Goal: Navigation & Orientation: Understand site structure

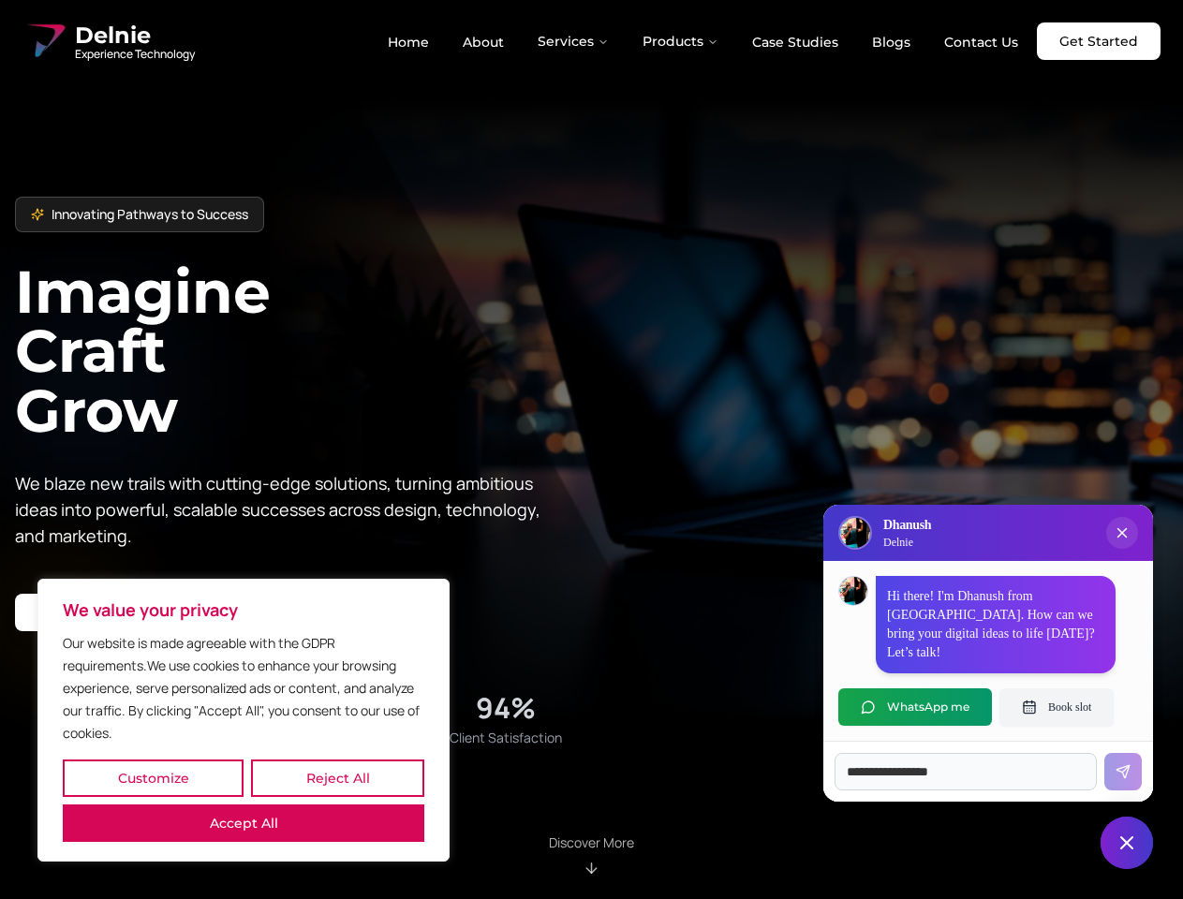
click at [153, 778] on button "Customize" at bounding box center [153, 777] width 181 height 37
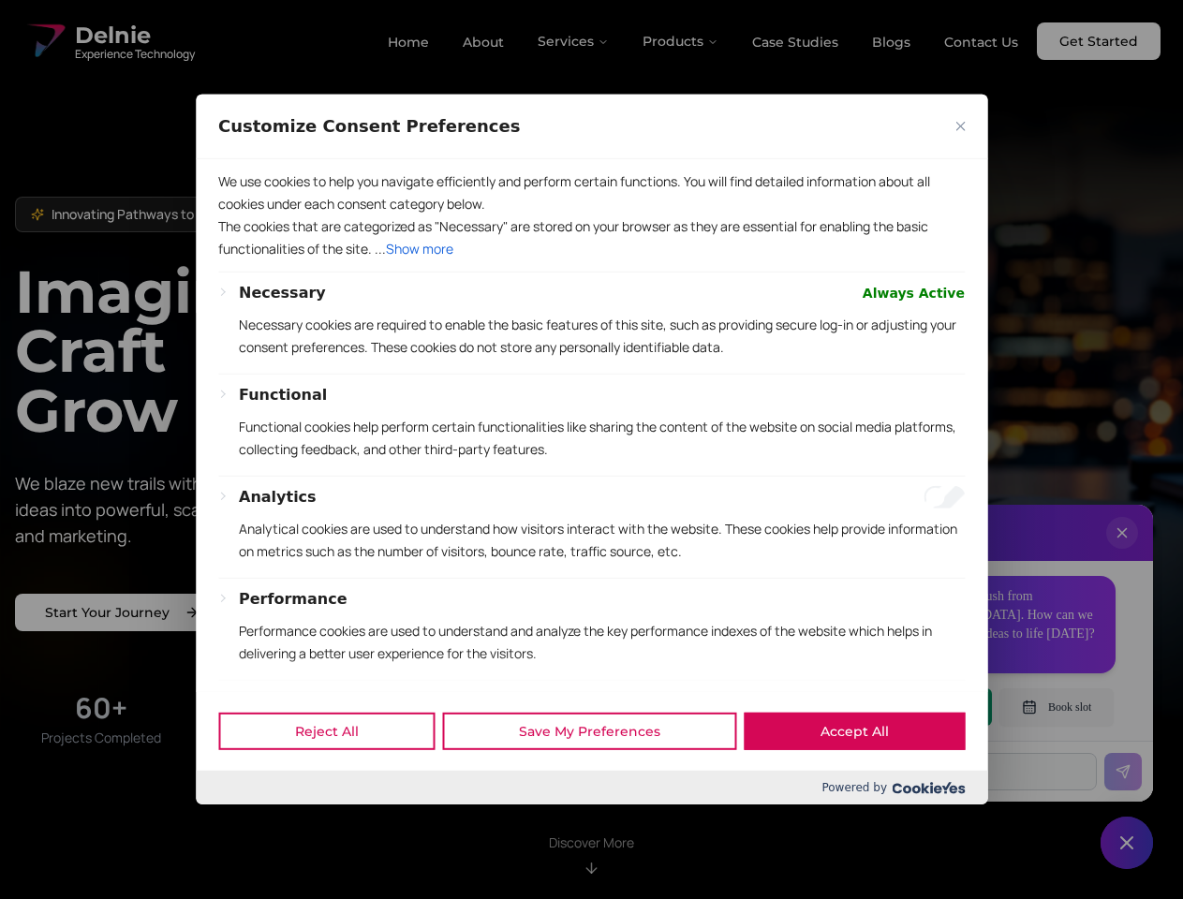
click at [337, 778] on div at bounding box center [591, 449] width 1183 height 899
click at [243, 215] on p "We use cookies to help you navigate efficiently and perform certain functions. …" at bounding box center [591, 192] width 746 height 45
click at [591, 374] on div "Necessary Always Active Necessary cookies are required to enable the basic feat…" at bounding box center [602, 328] width 726 height 92
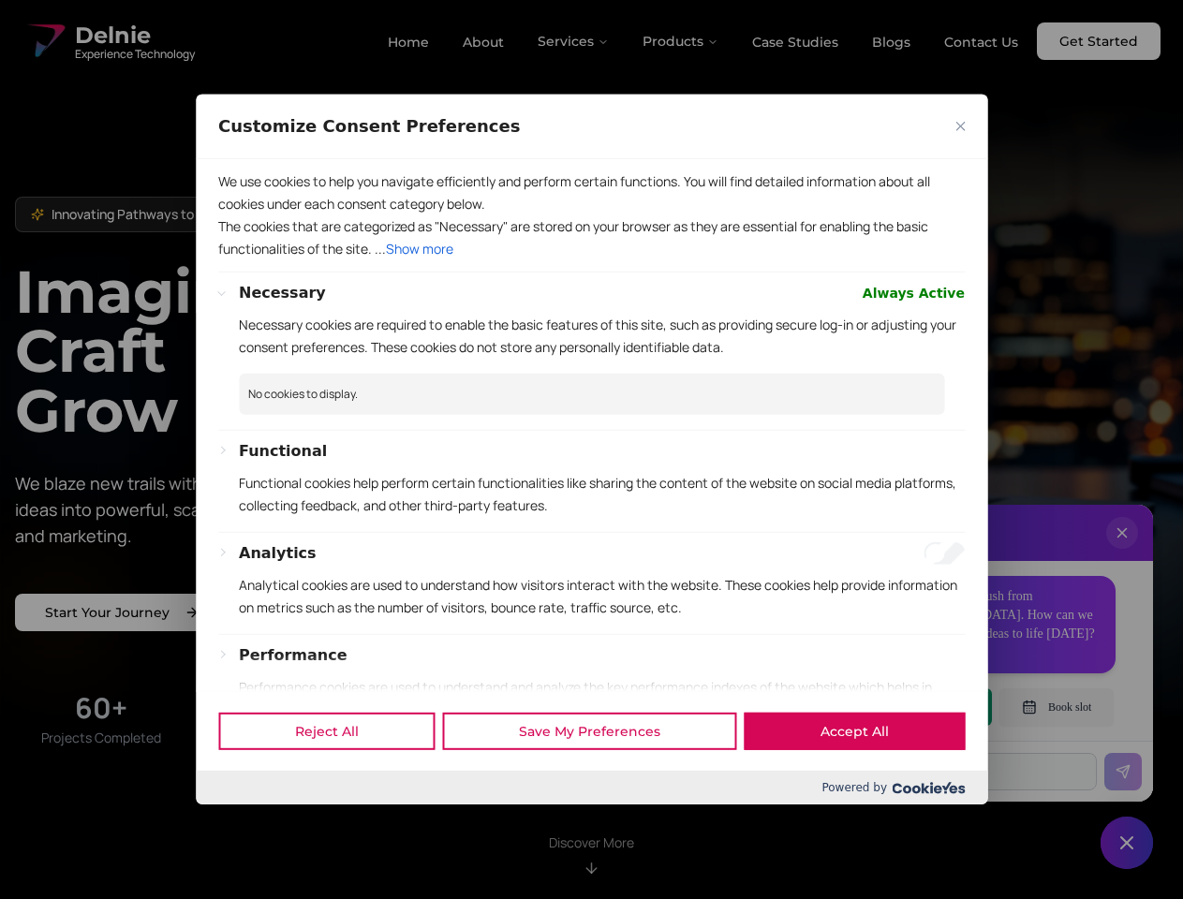
click at [574, 41] on div at bounding box center [591, 449] width 1183 height 899
click at [681, 41] on div at bounding box center [591, 449] width 1183 height 899
click at [1122, 552] on div at bounding box center [591, 449] width 1183 height 899
click at [915, 707] on div "Reject All Save My Preferences Accept All" at bounding box center [591, 731] width 791 height 80
click at [1056, 707] on div at bounding box center [591, 449] width 1183 height 899
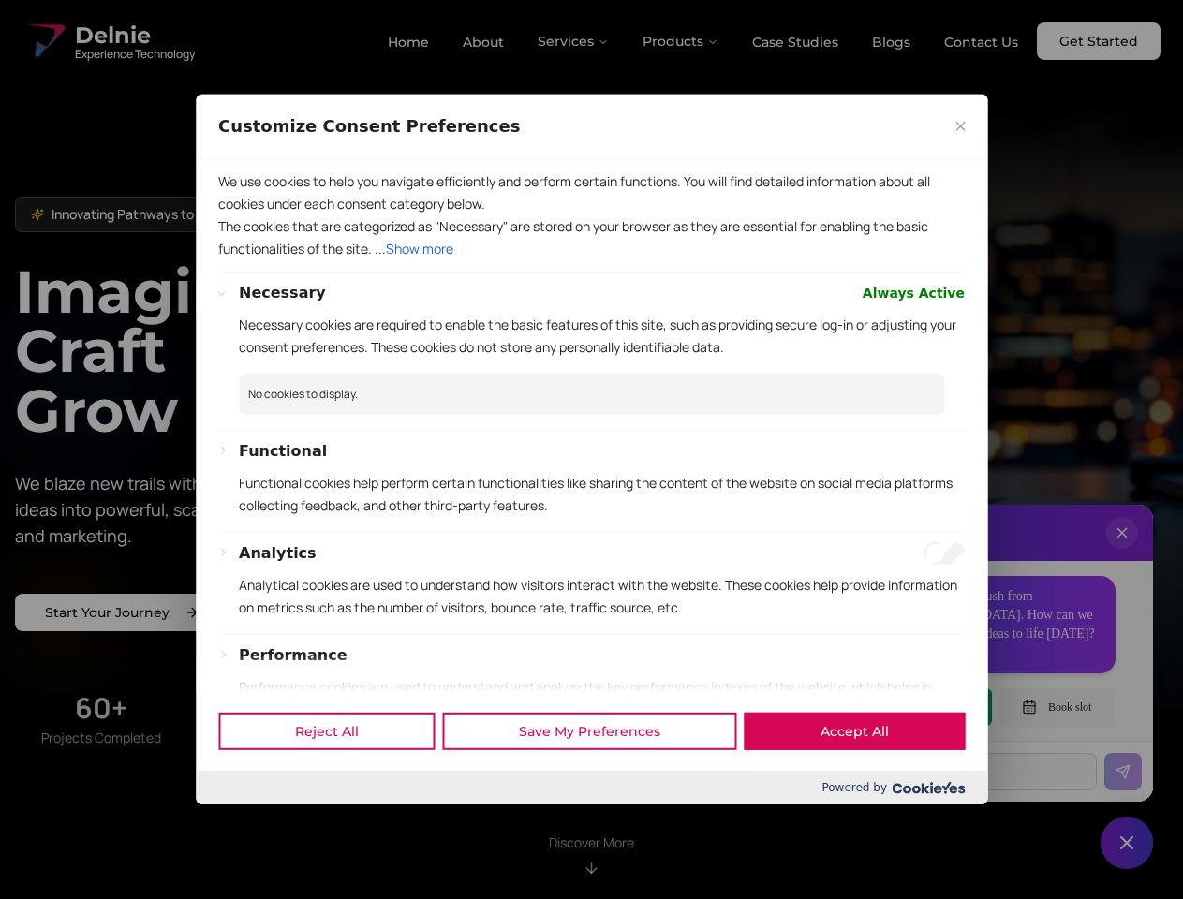
click at [1127, 843] on div at bounding box center [591, 449] width 1183 height 899
